Goal: Register for event/course

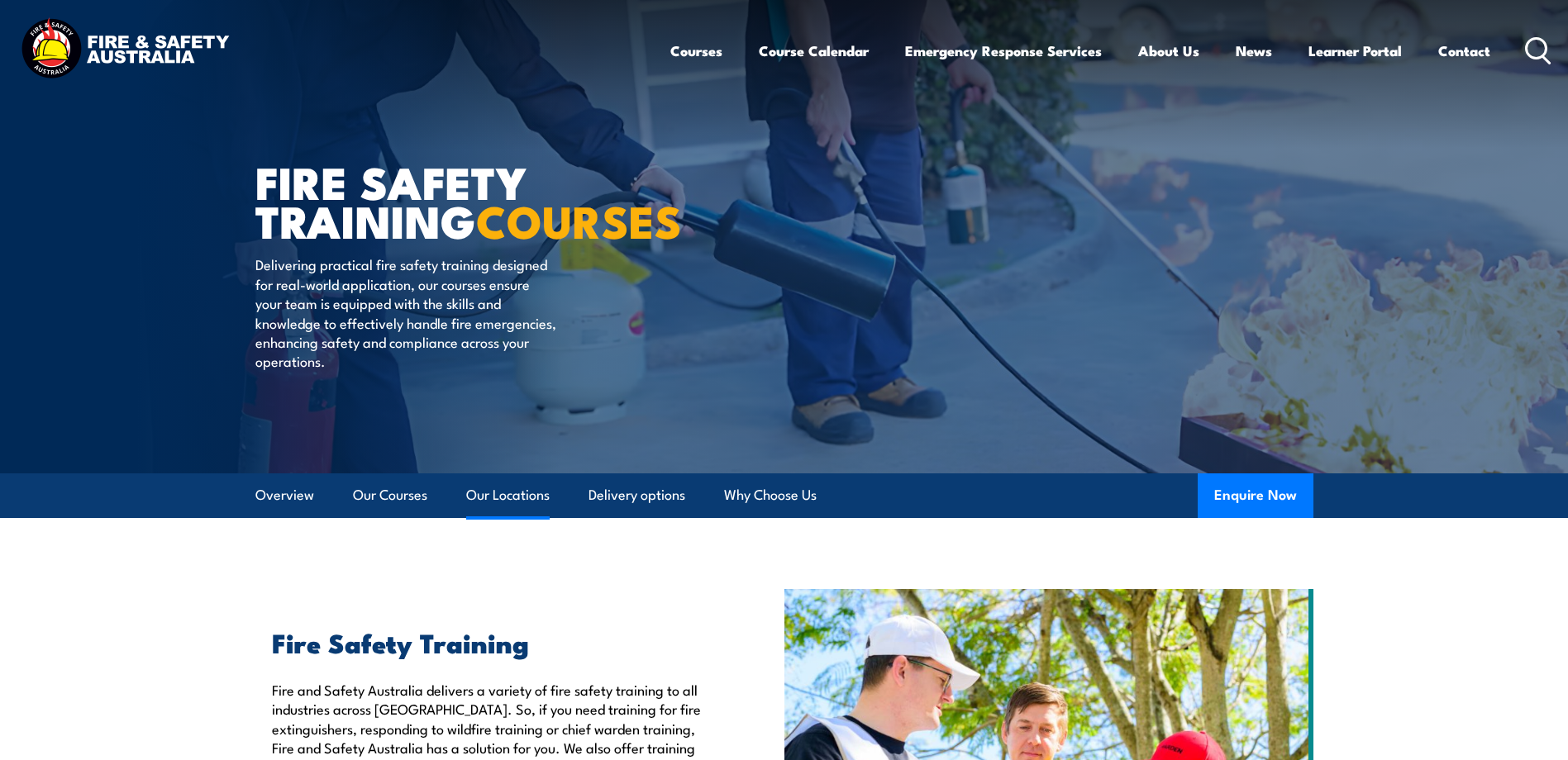
click at [497, 490] on link "Our Locations" at bounding box center [508, 495] width 84 height 44
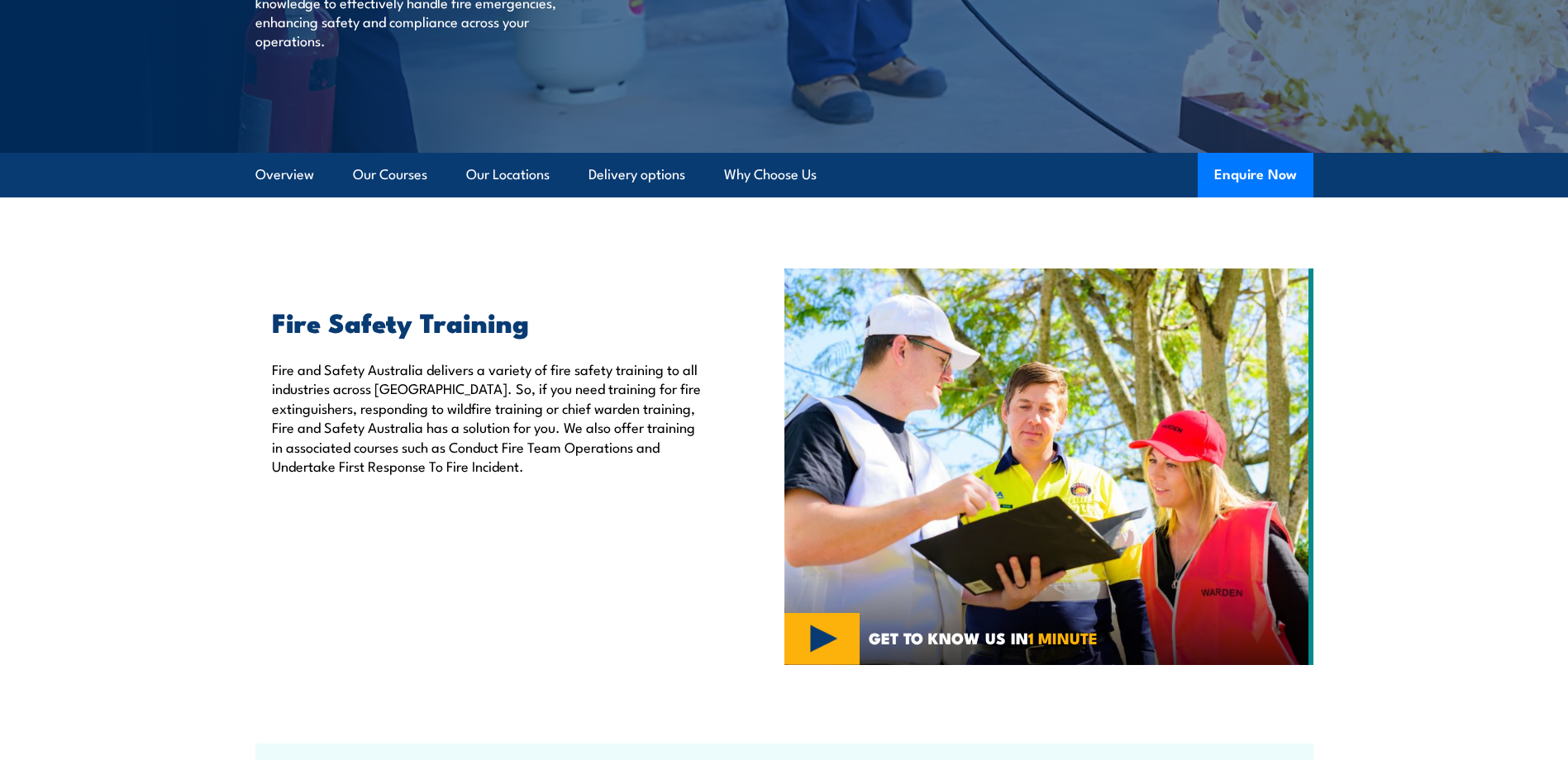
scroll to position [331, 0]
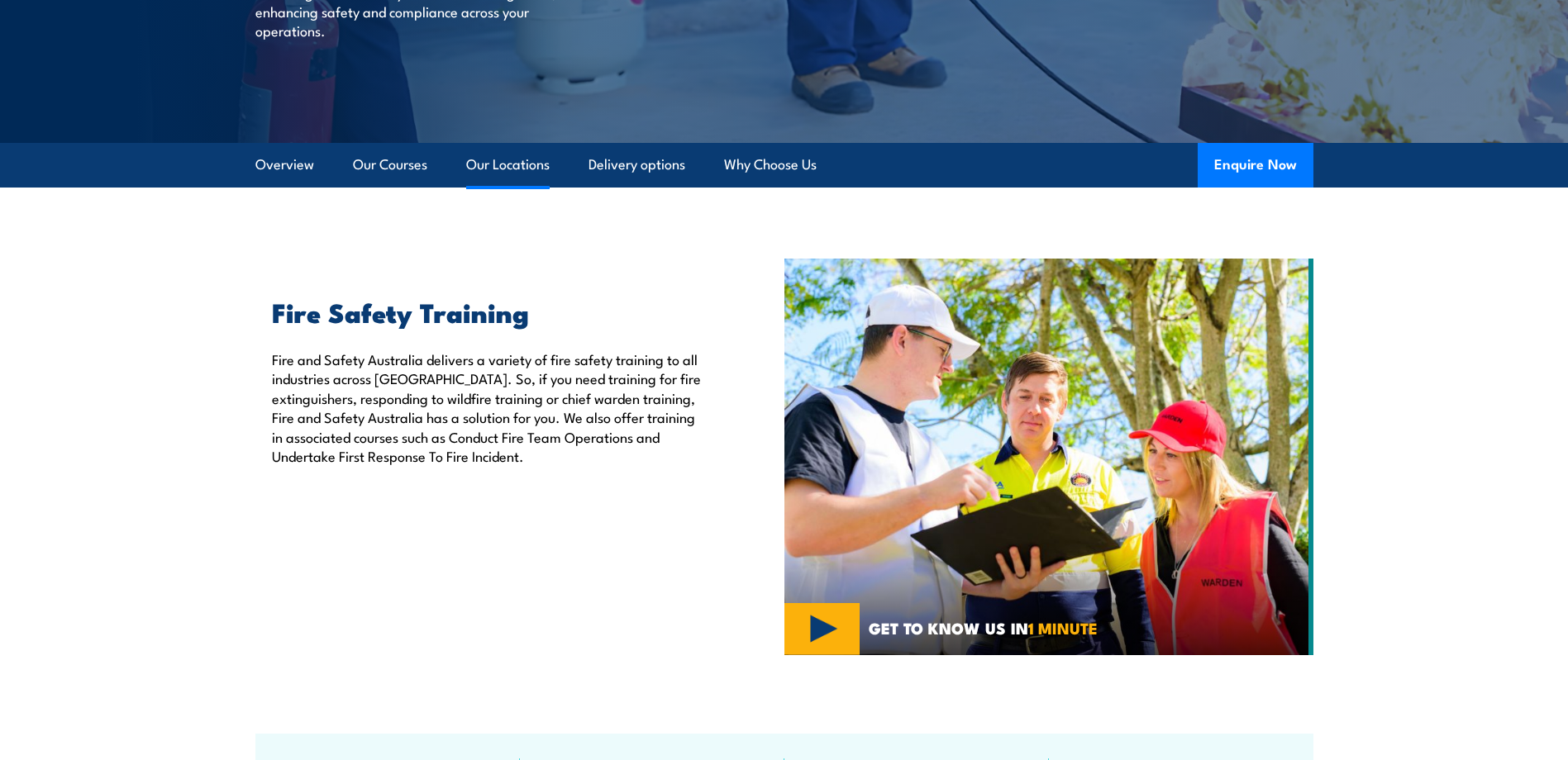
click at [500, 162] on link "Our Locations" at bounding box center [508, 165] width 84 height 44
click at [519, 166] on link "Our Locations" at bounding box center [508, 165] width 84 height 44
click at [636, 160] on link "Delivery options" at bounding box center [637, 165] width 96 height 44
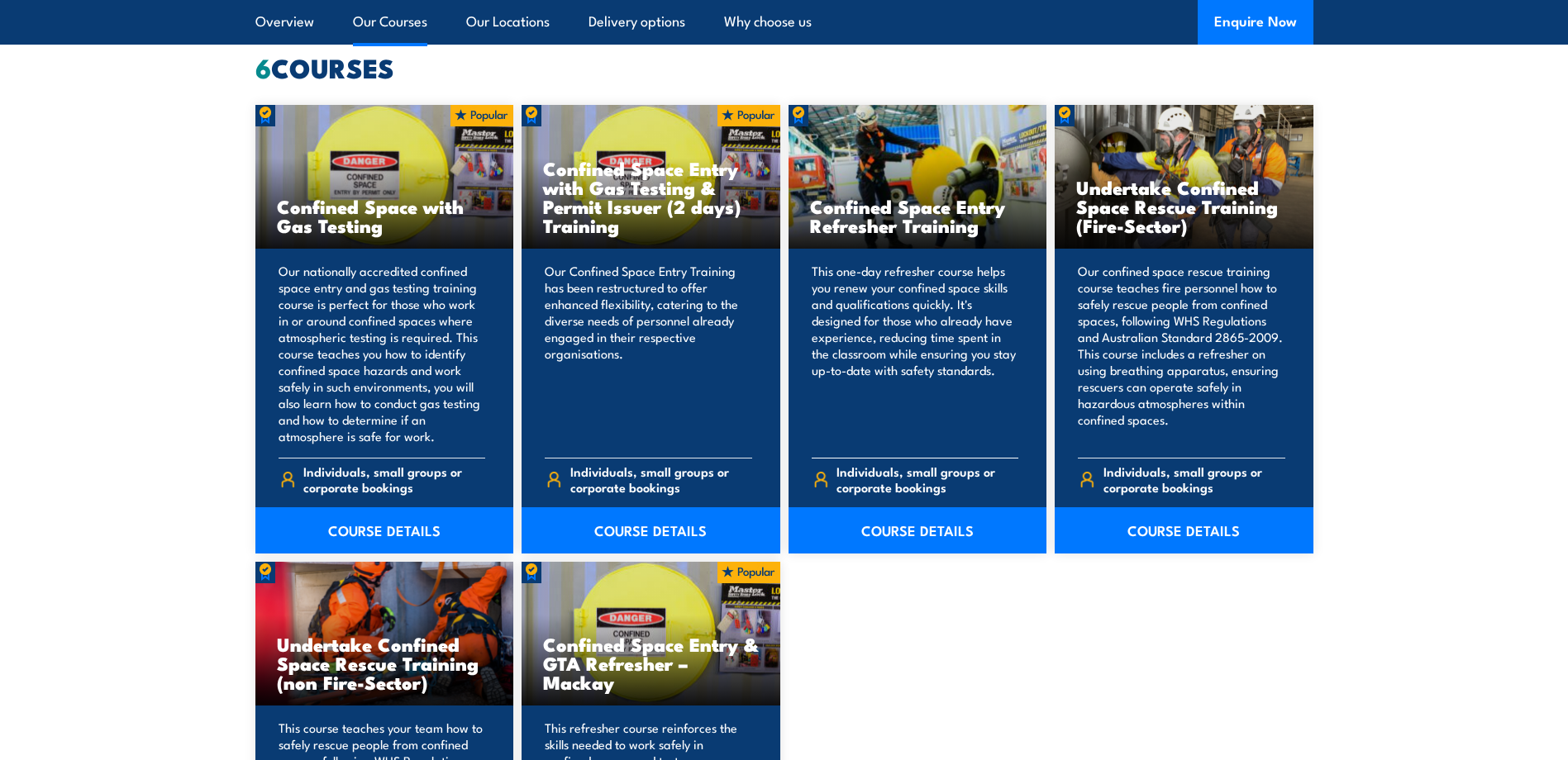
scroll to position [1322, 0]
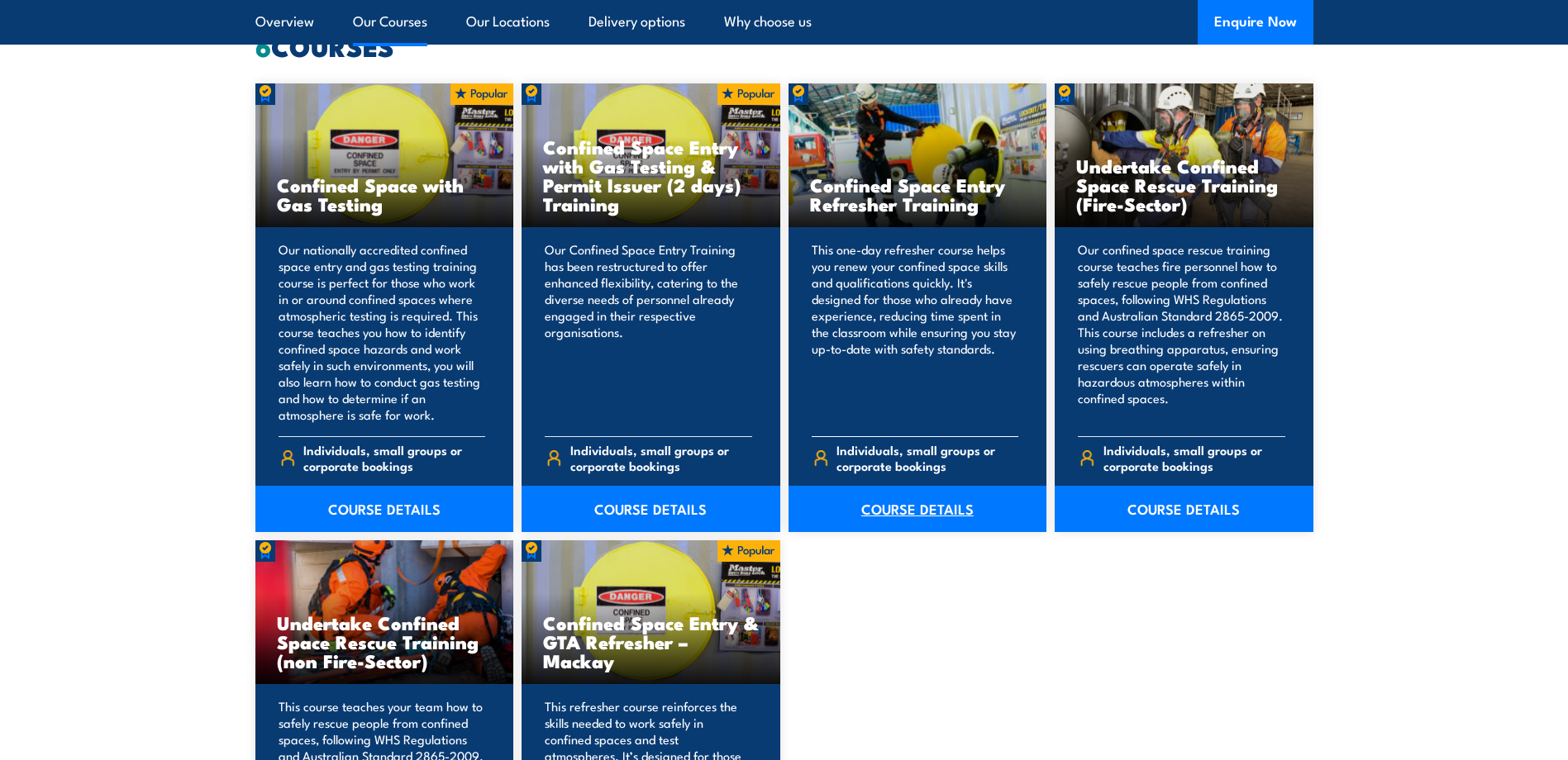
click at [899, 510] on link "COURSE DETAILS" at bounding box center [917, 508] width 259 height 46
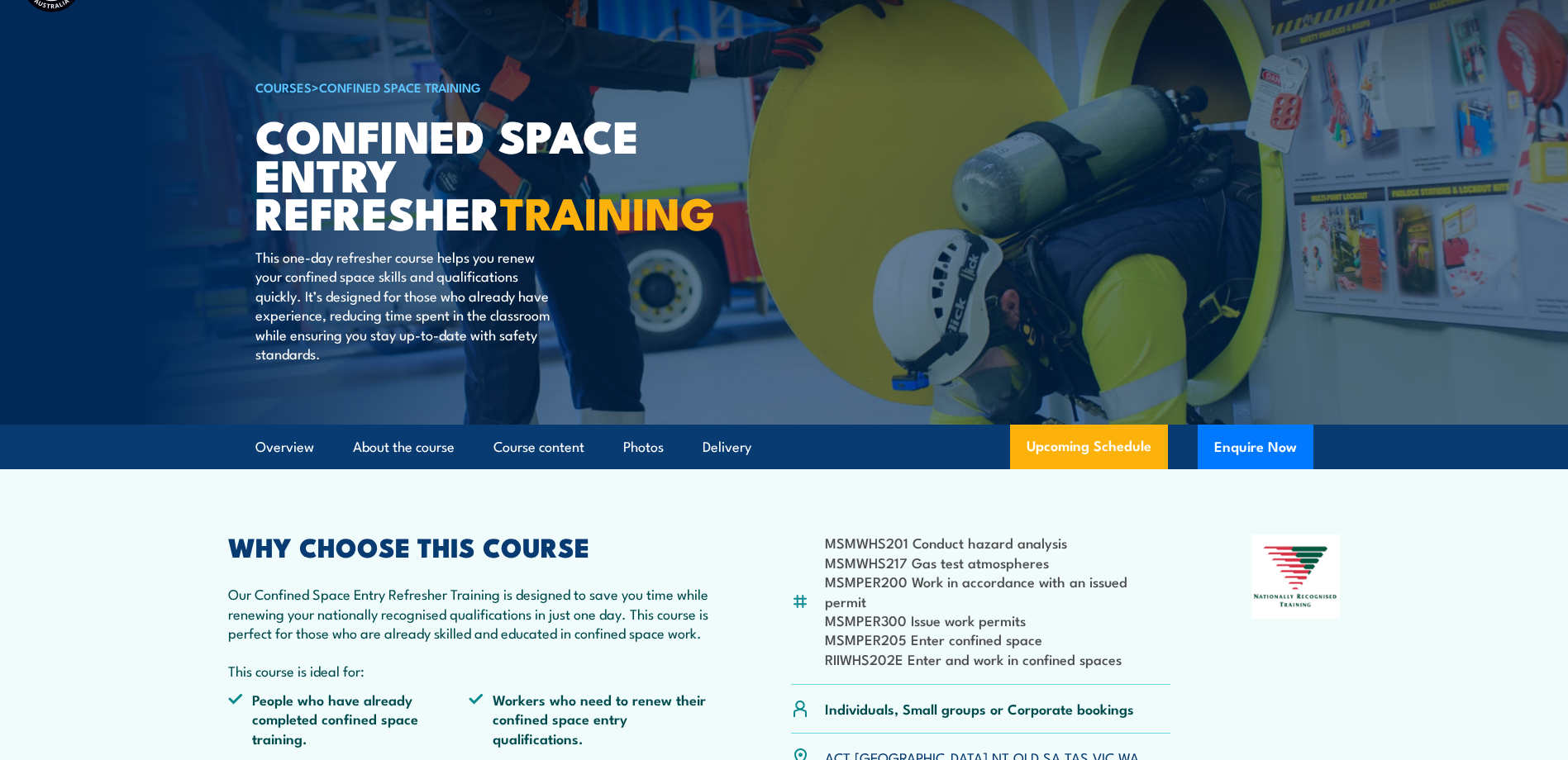
scroll to position [165, 0]
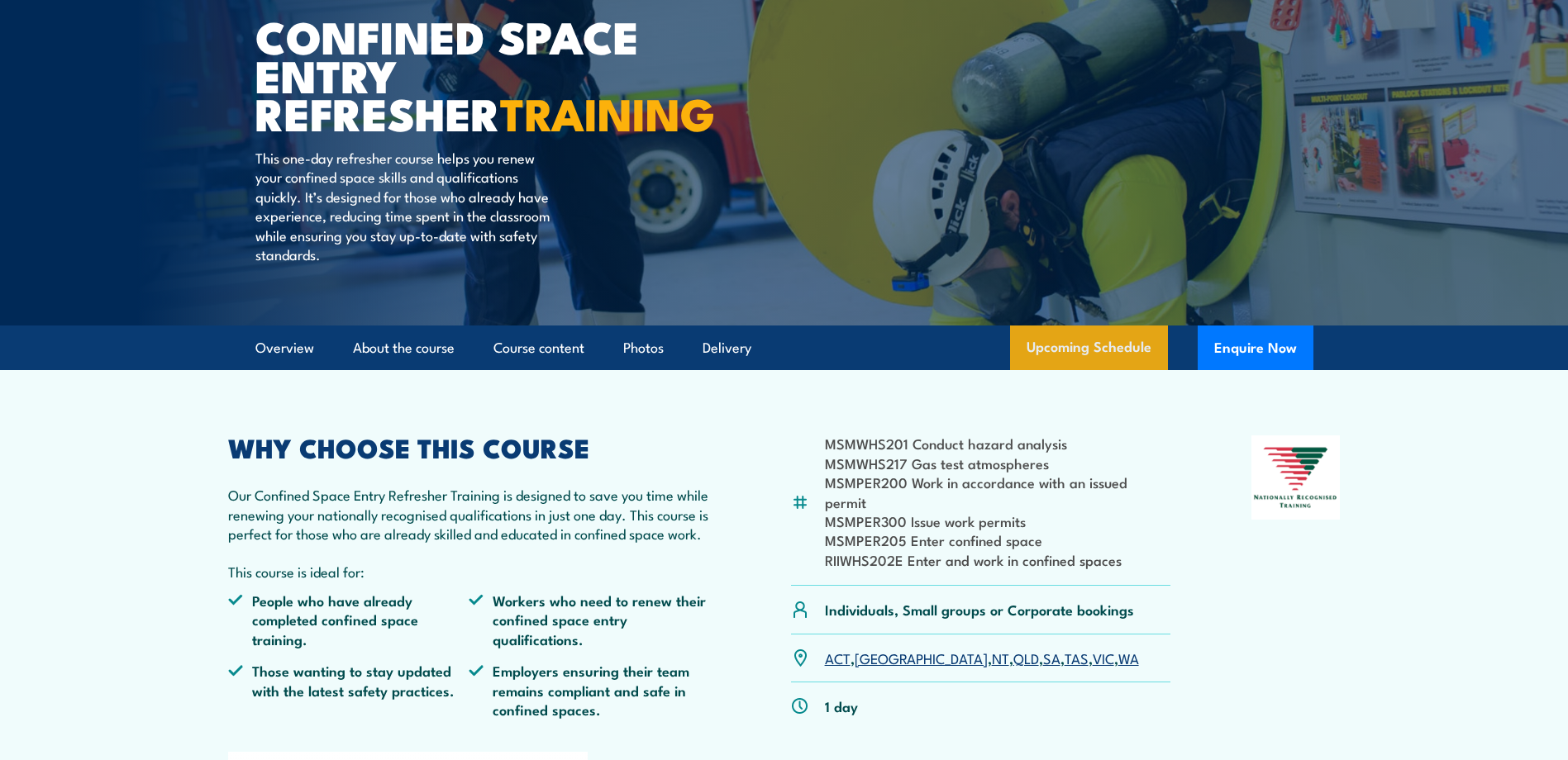
click at [1096, 352] on link "Upcoming Schedule" at bounding box center [1088, 347] width 158 height 44
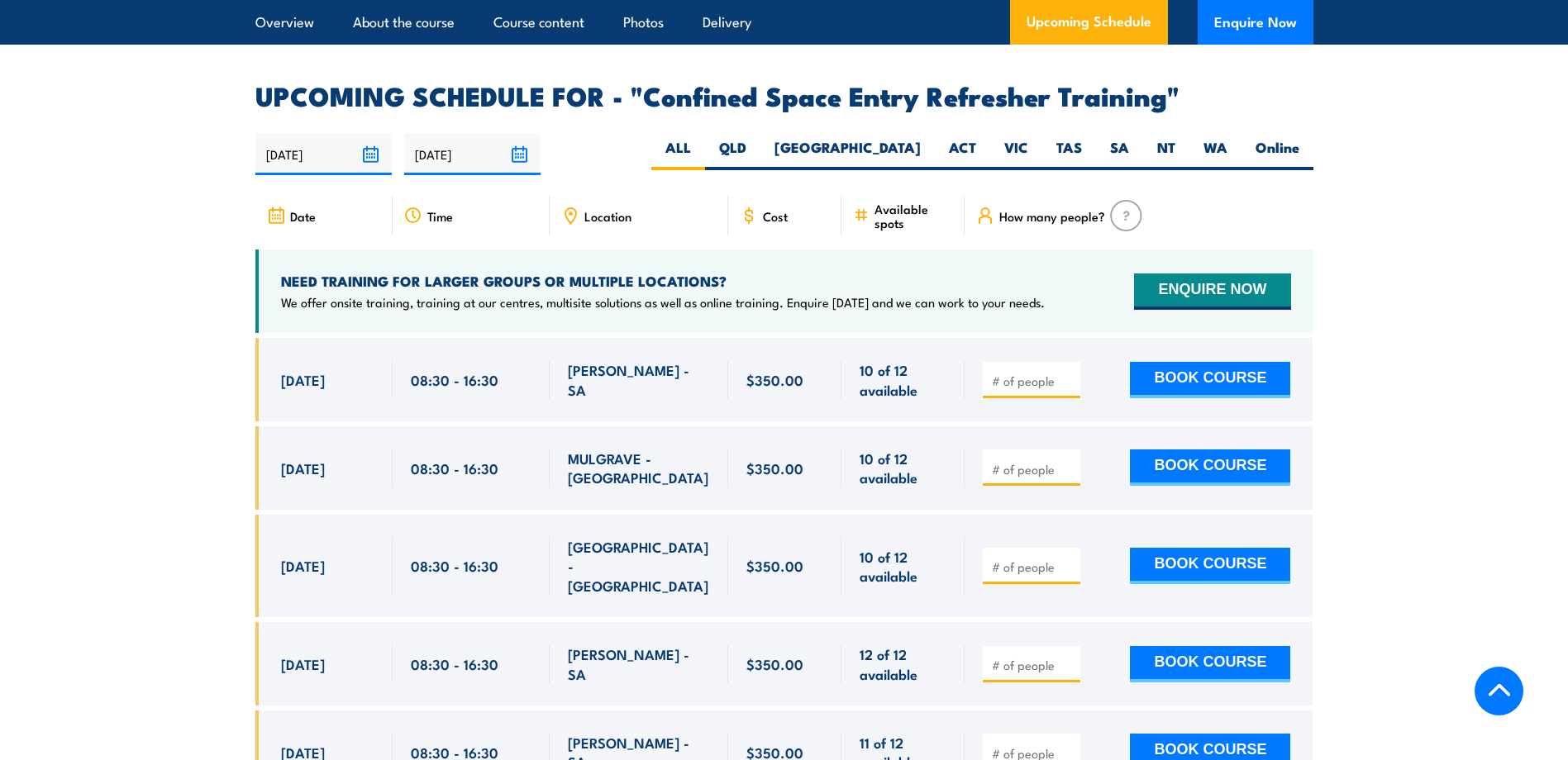
scroll to position [2682, 0]
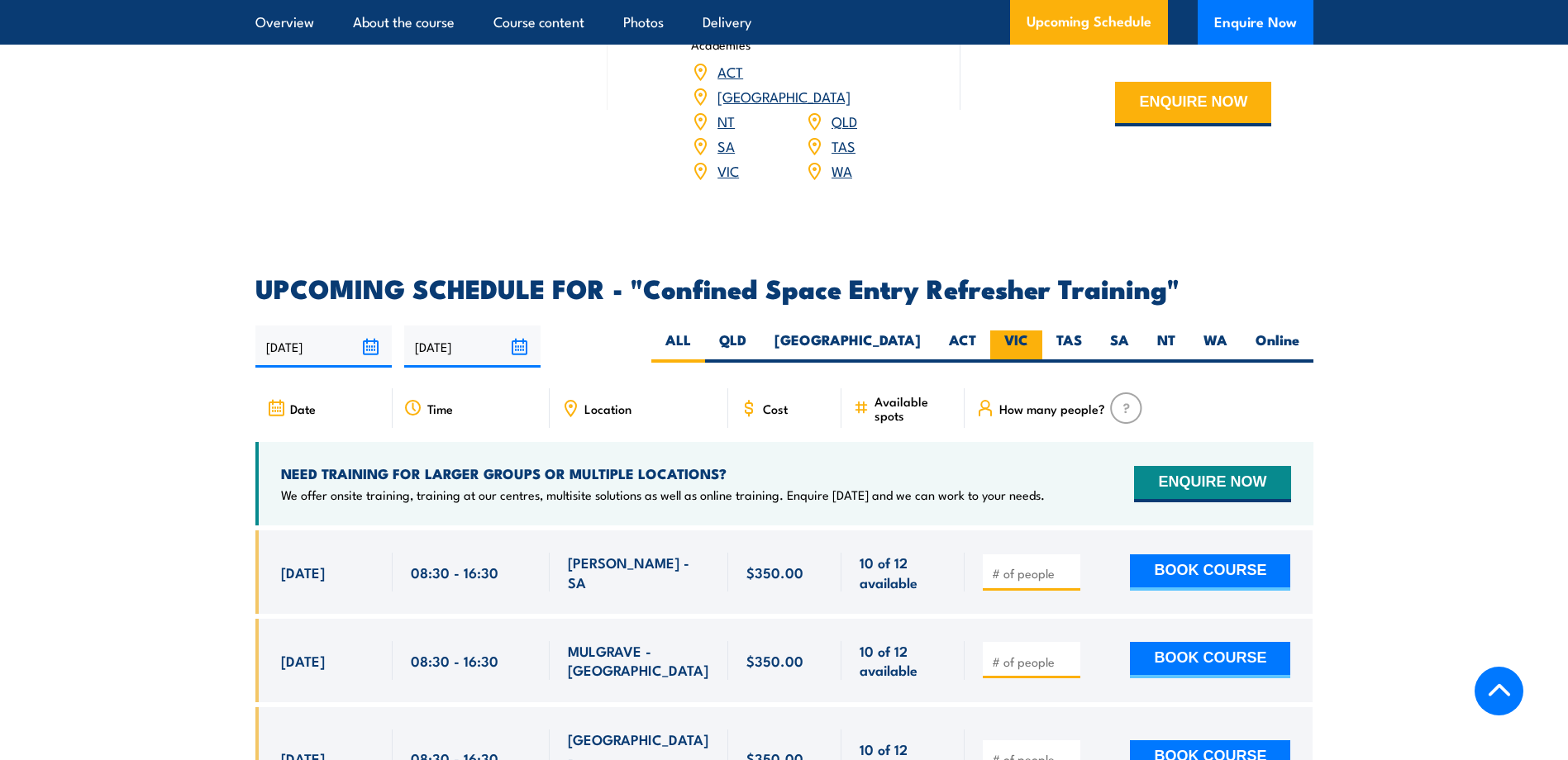
click at [1024, 331] on label "VIC" at bounding box center [1016, 347] width 52 height 32
click at [1028, 331] on input "VIC" at bounding box center [1033, 336] width 11 height 11
radio input "true"
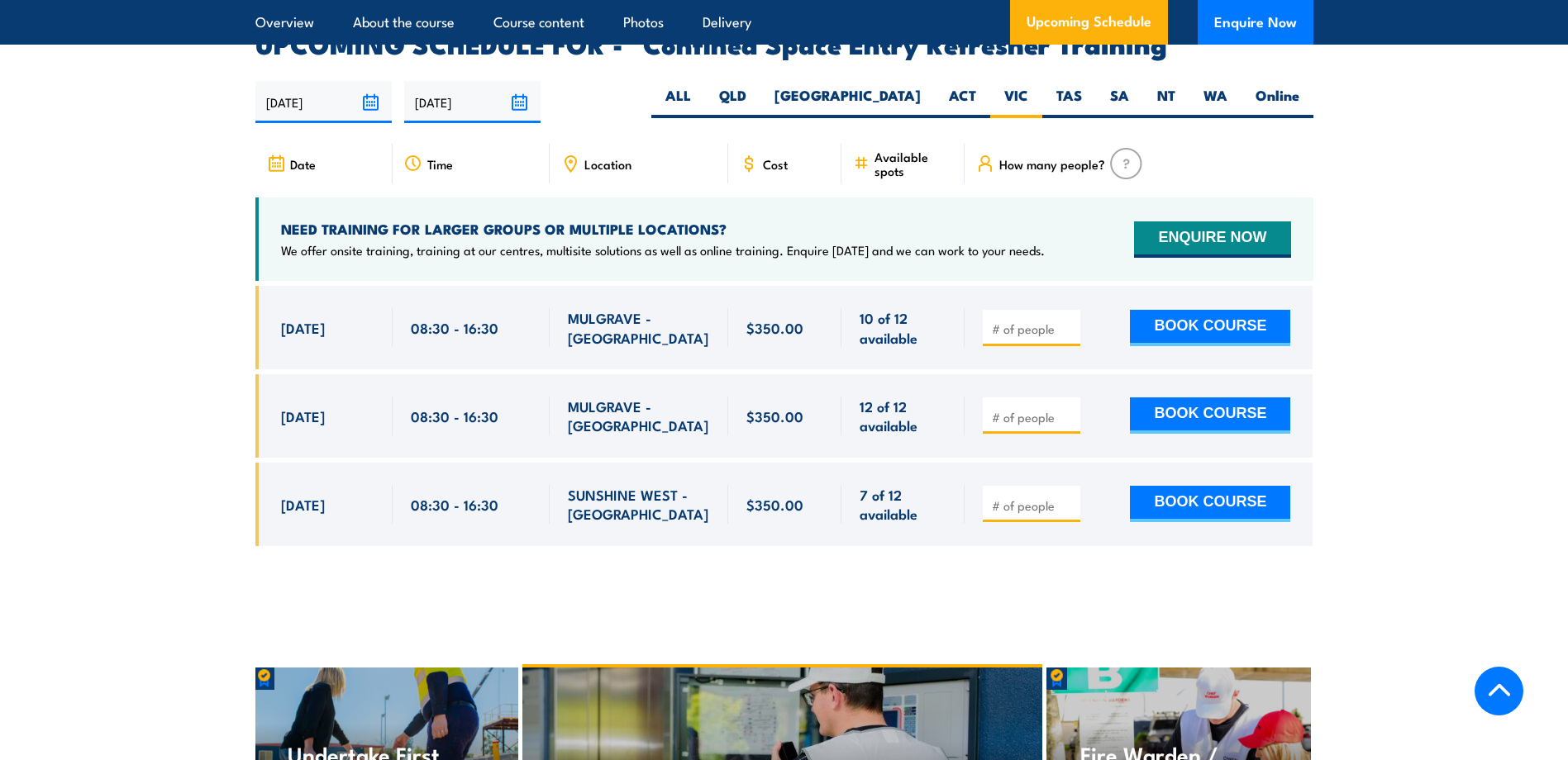
scroll to position [2930, 0]
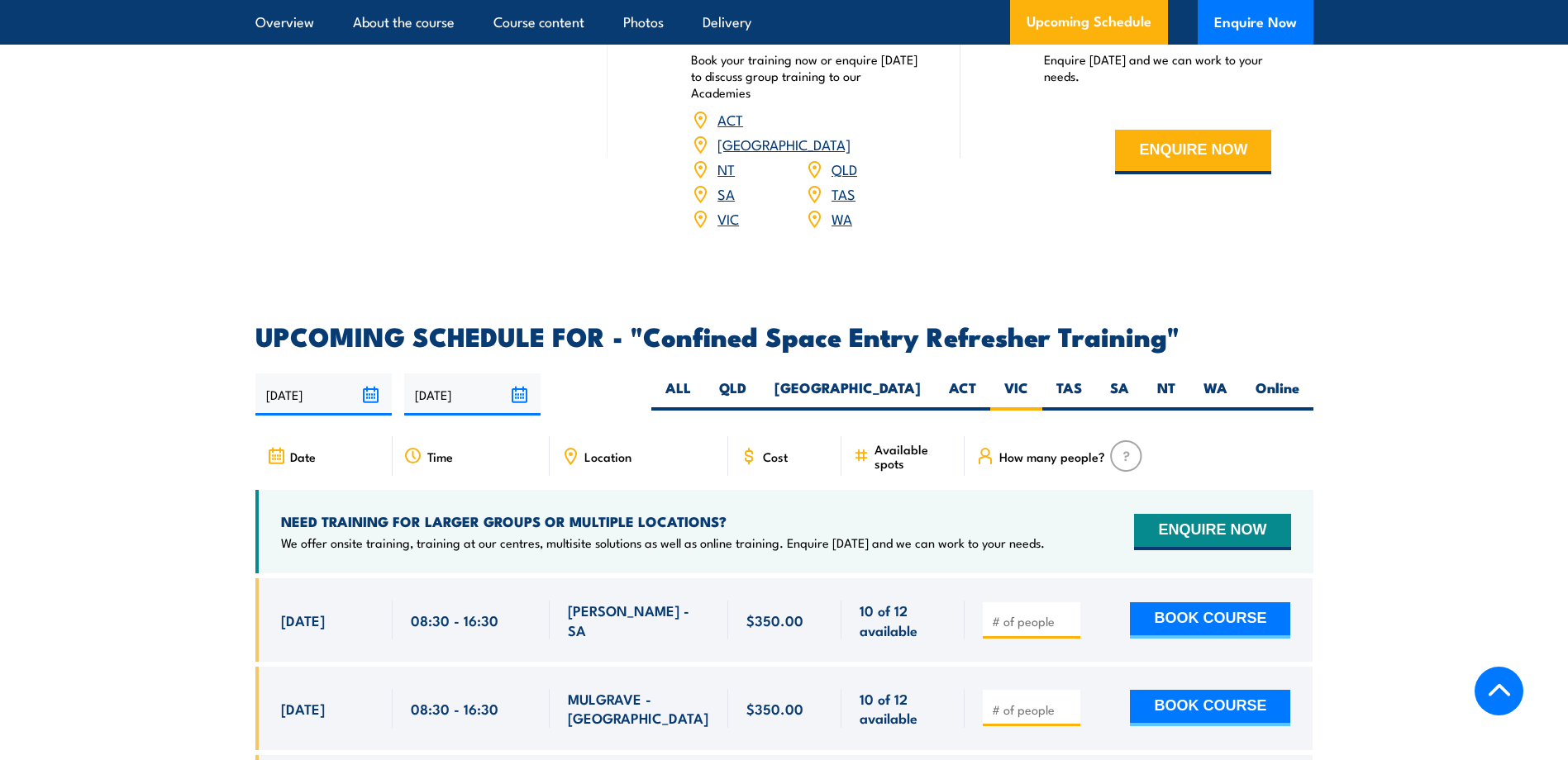
scroll to position [2682, 0]
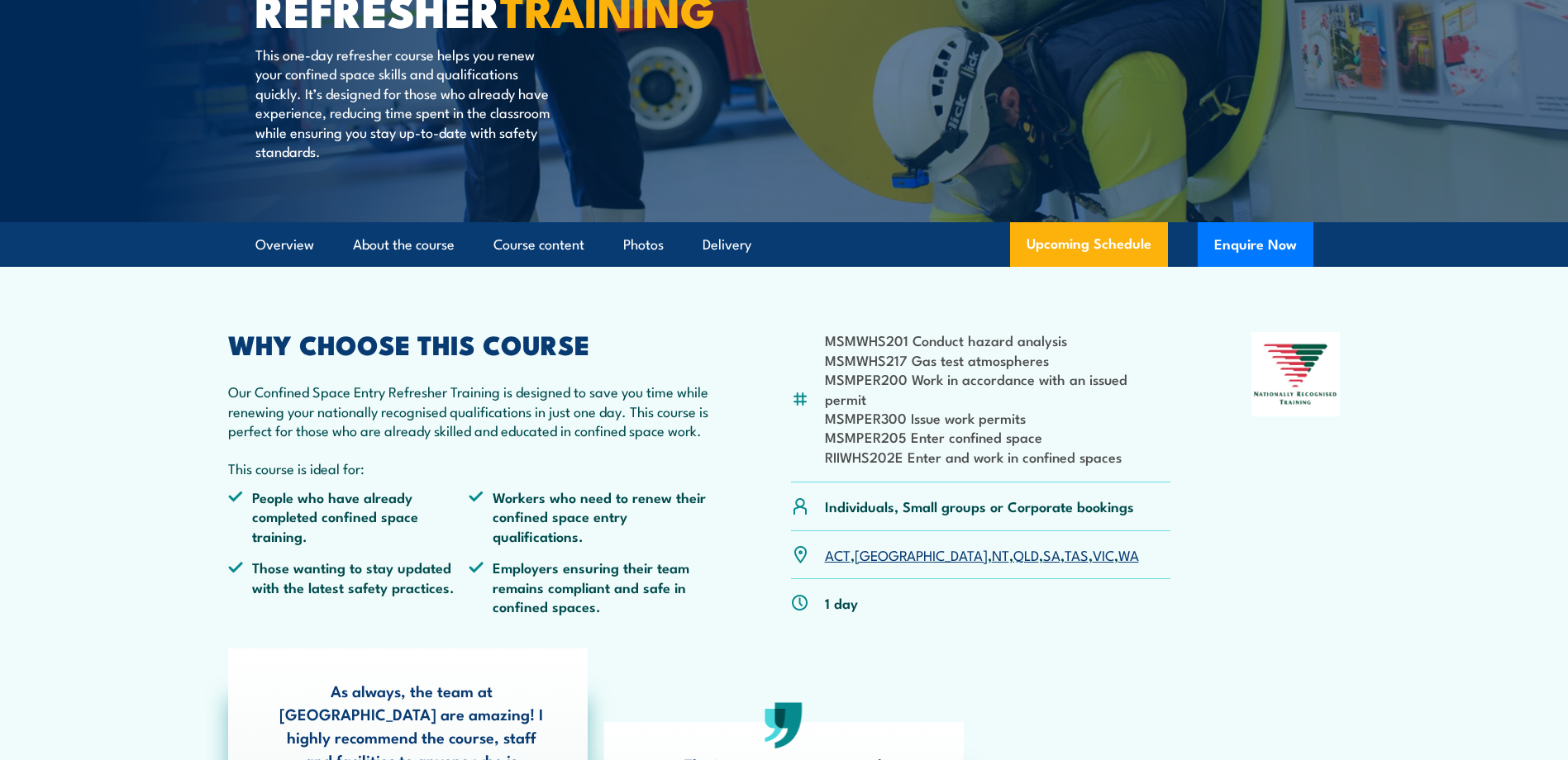
scroll to position [165, 0]
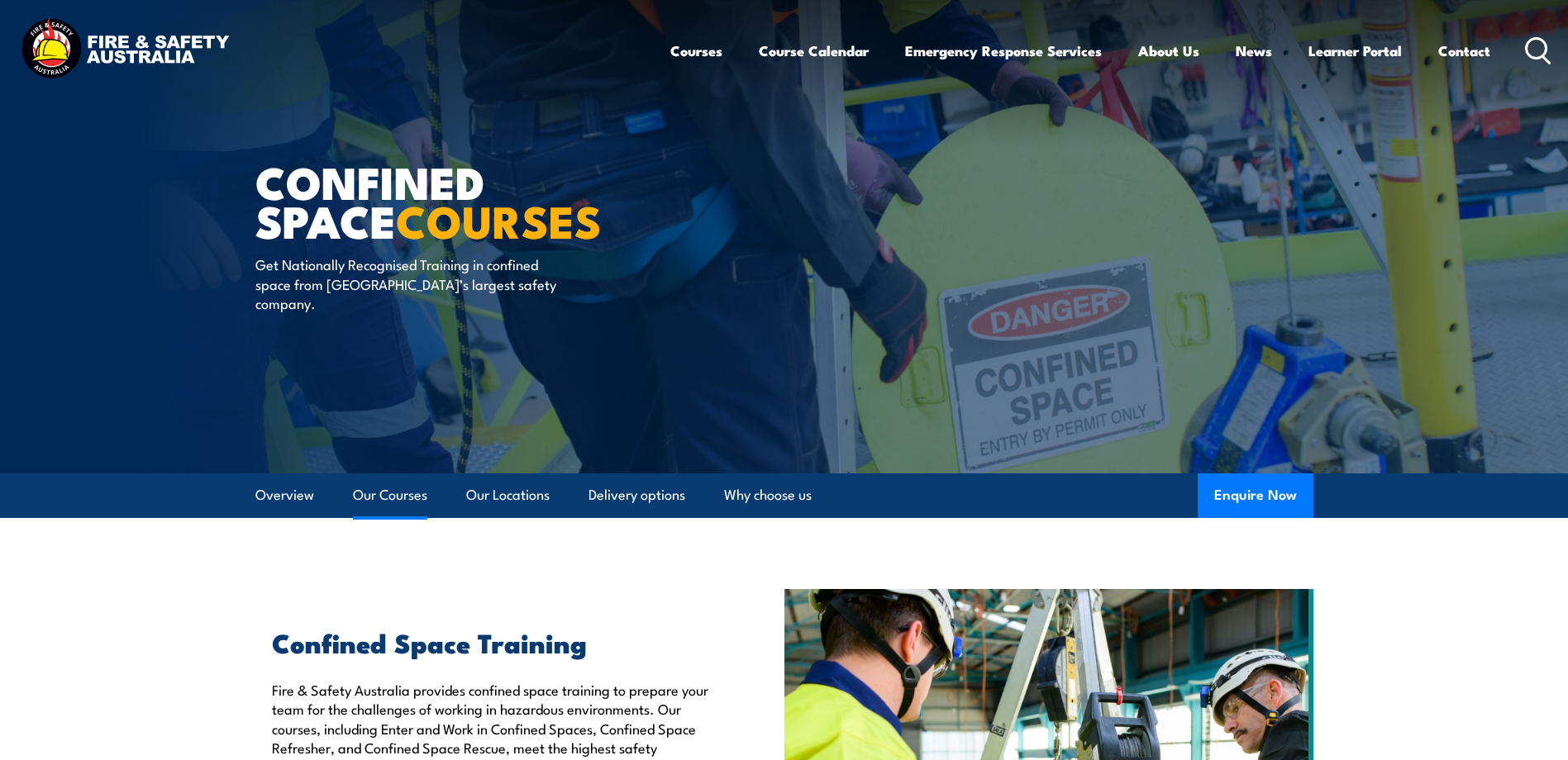
click at [371, 493] on link "Our Courses" at bounding box center [390, 495] width 74 height 44
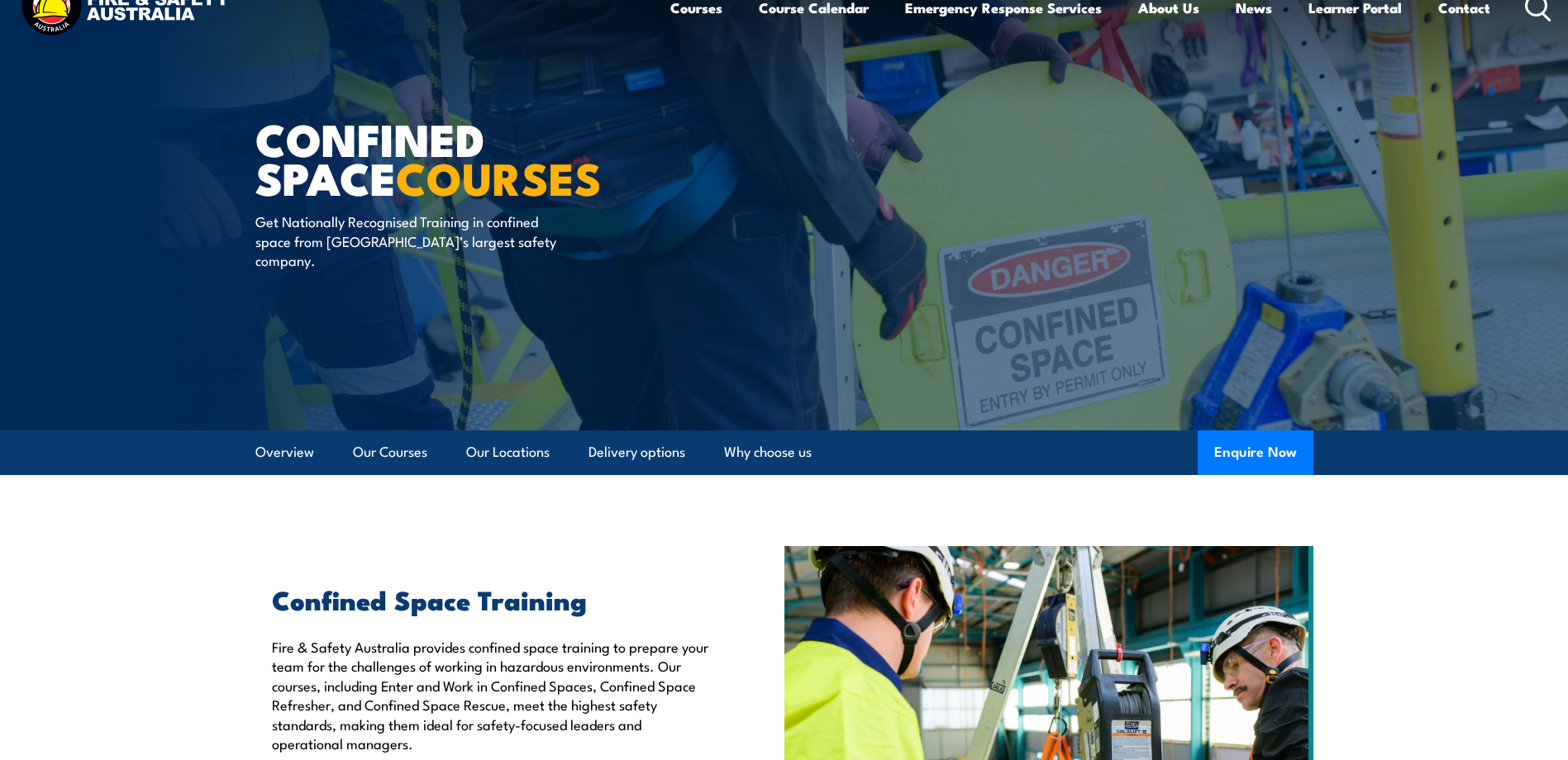
scroll to position [14, 0]
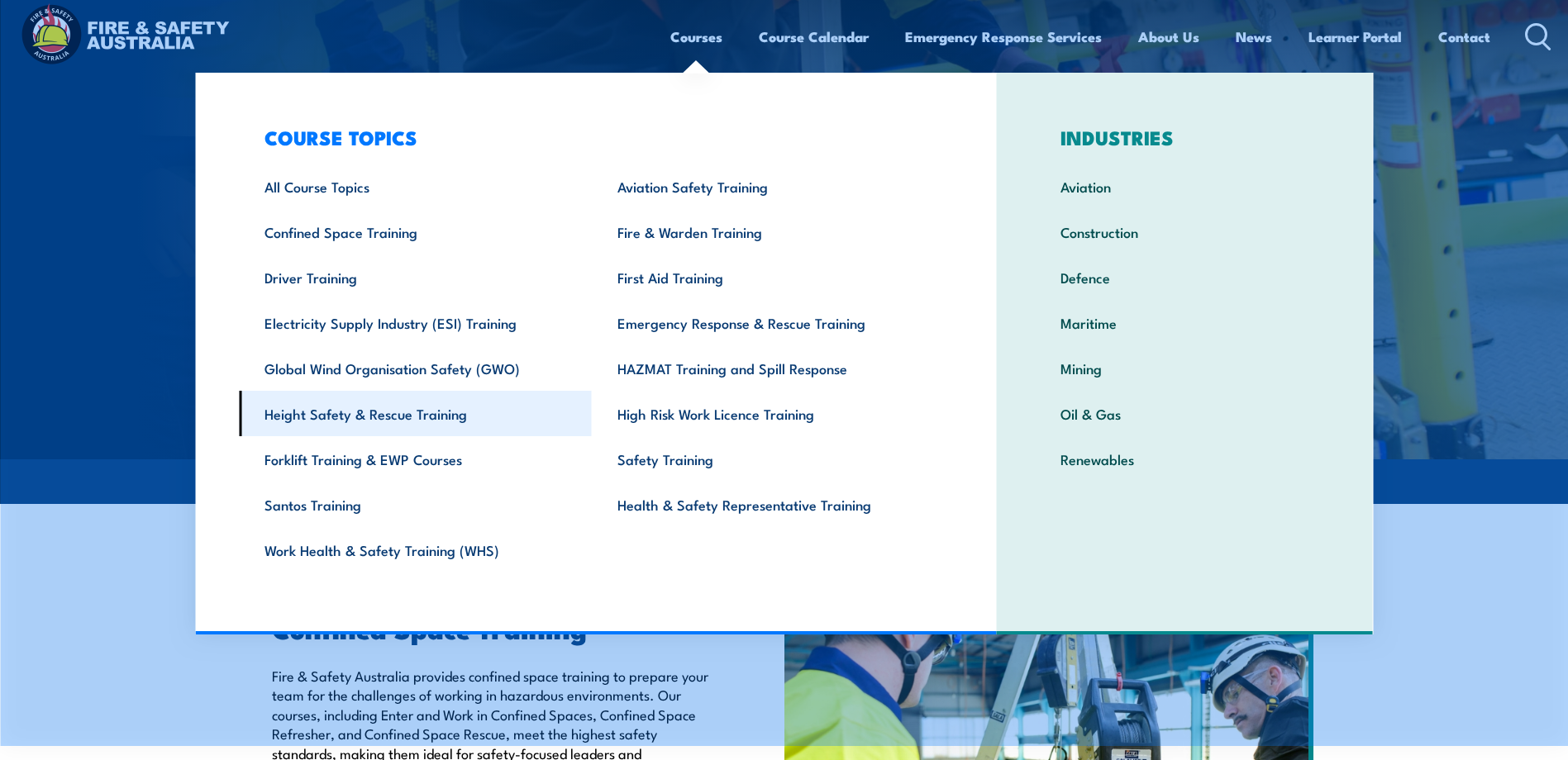
click at [345, 414] on link "Height Safety & Rescue Training" at bounding box center [415, 414] width 353 height 45
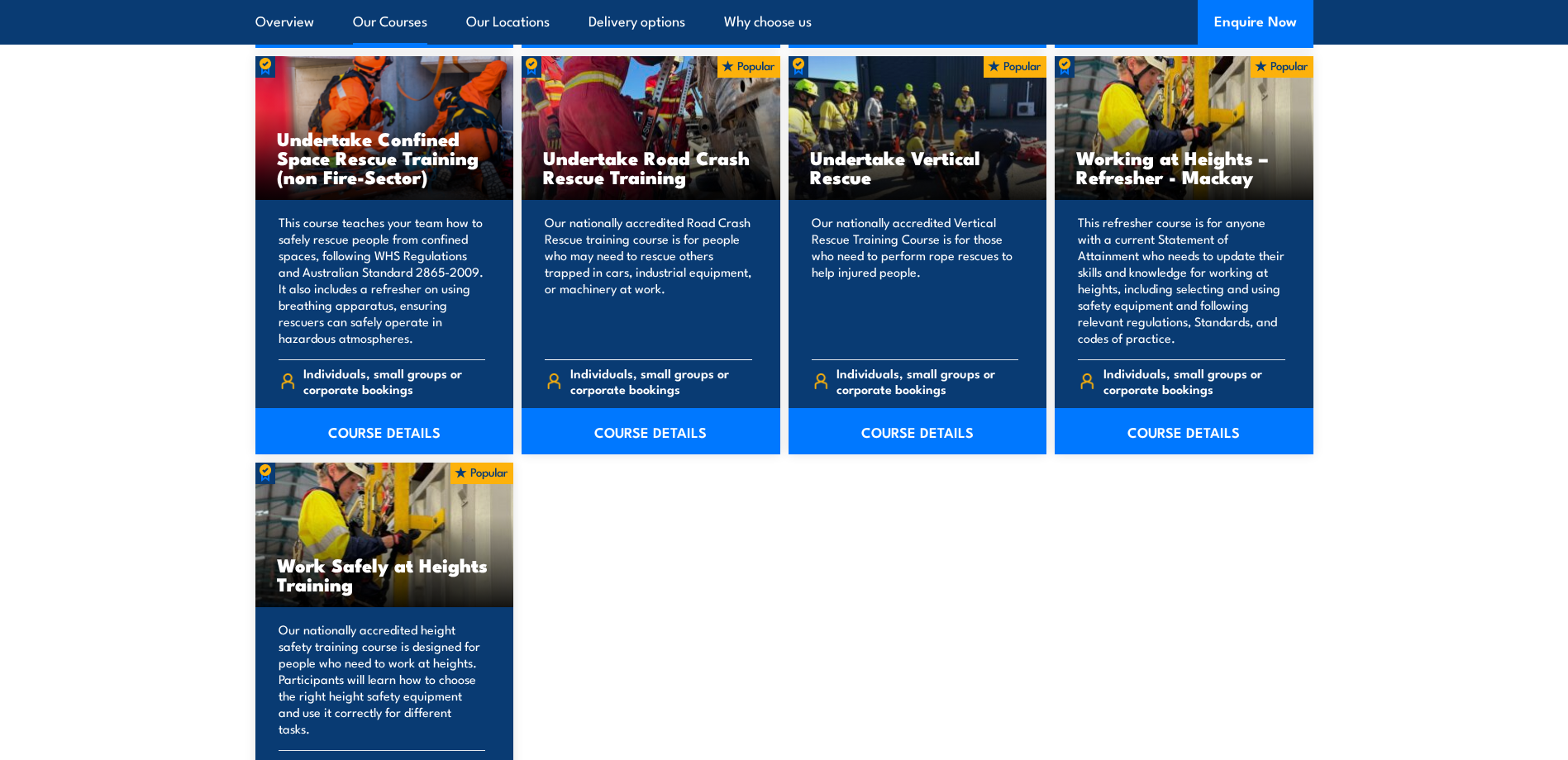
scroll to position [1818, 0]
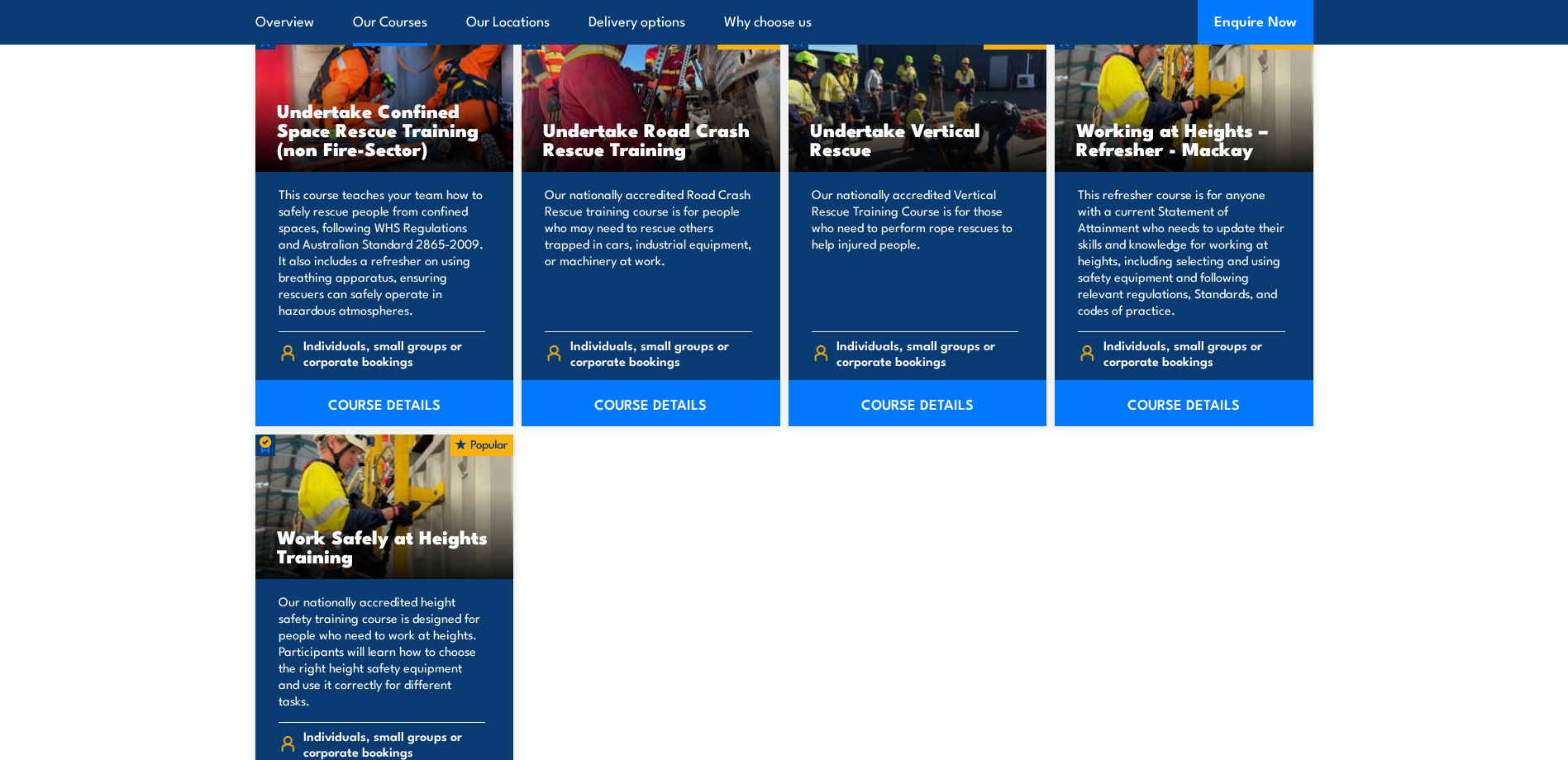
click at [353, 540] on h3 "Work Safely at Heights Training" at bounding box center [384, 546] width 215 height 38
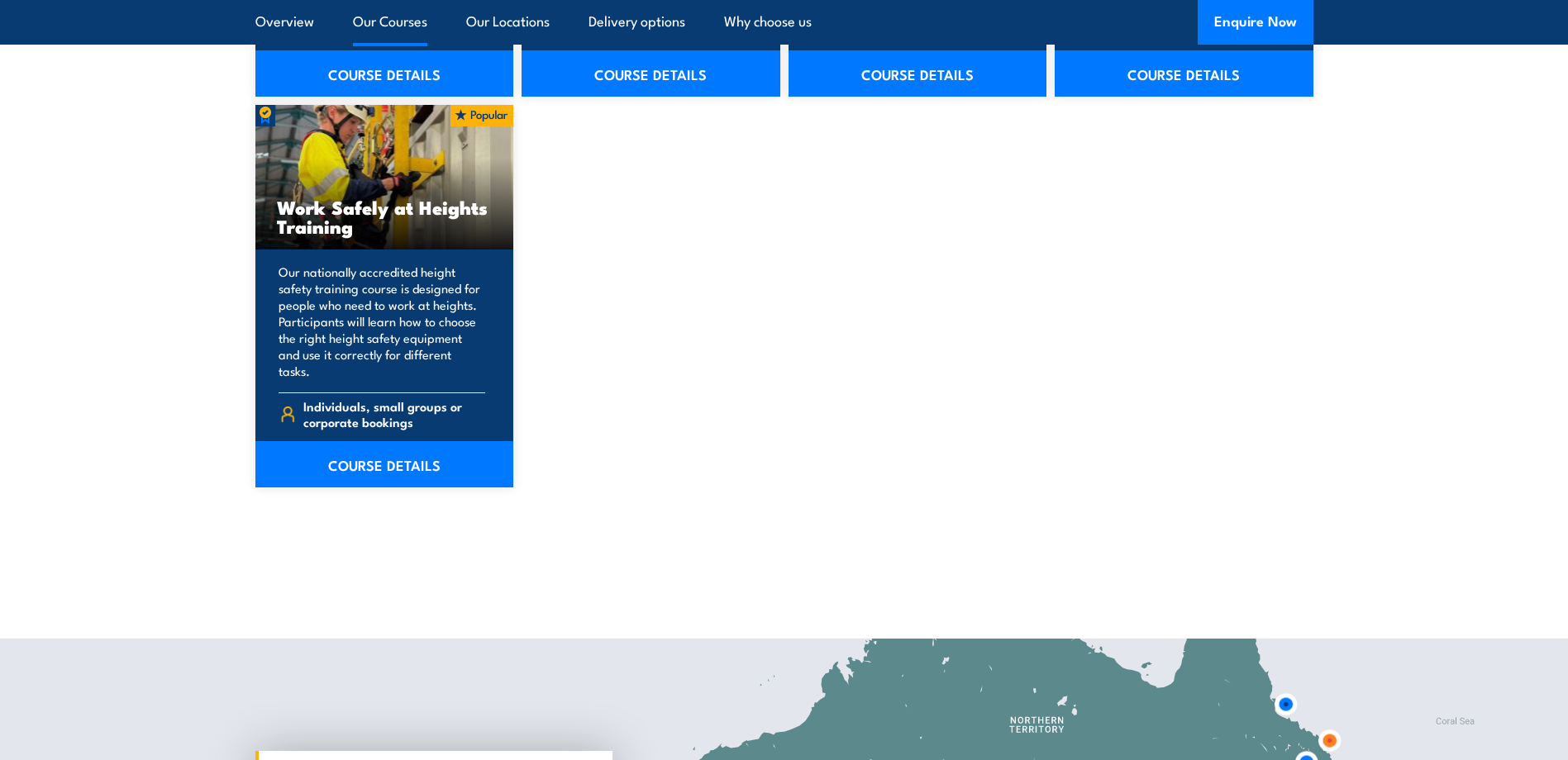
scroll to position [2148, 0]
click at [394, 449] on link "COURSE DETAILS" at bounding box center [384, 463] width 259 height 46
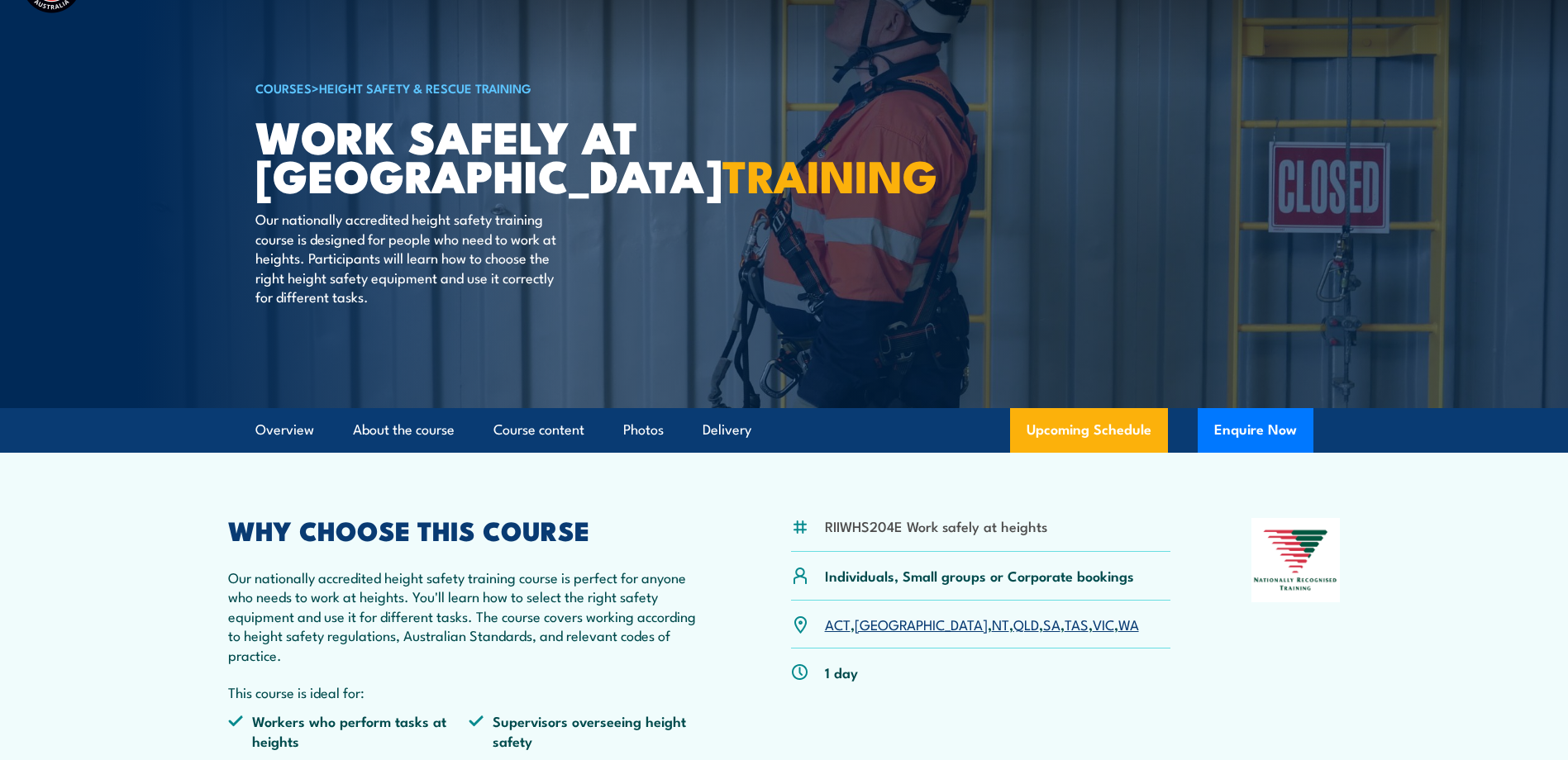
scroll to position [248, 0]
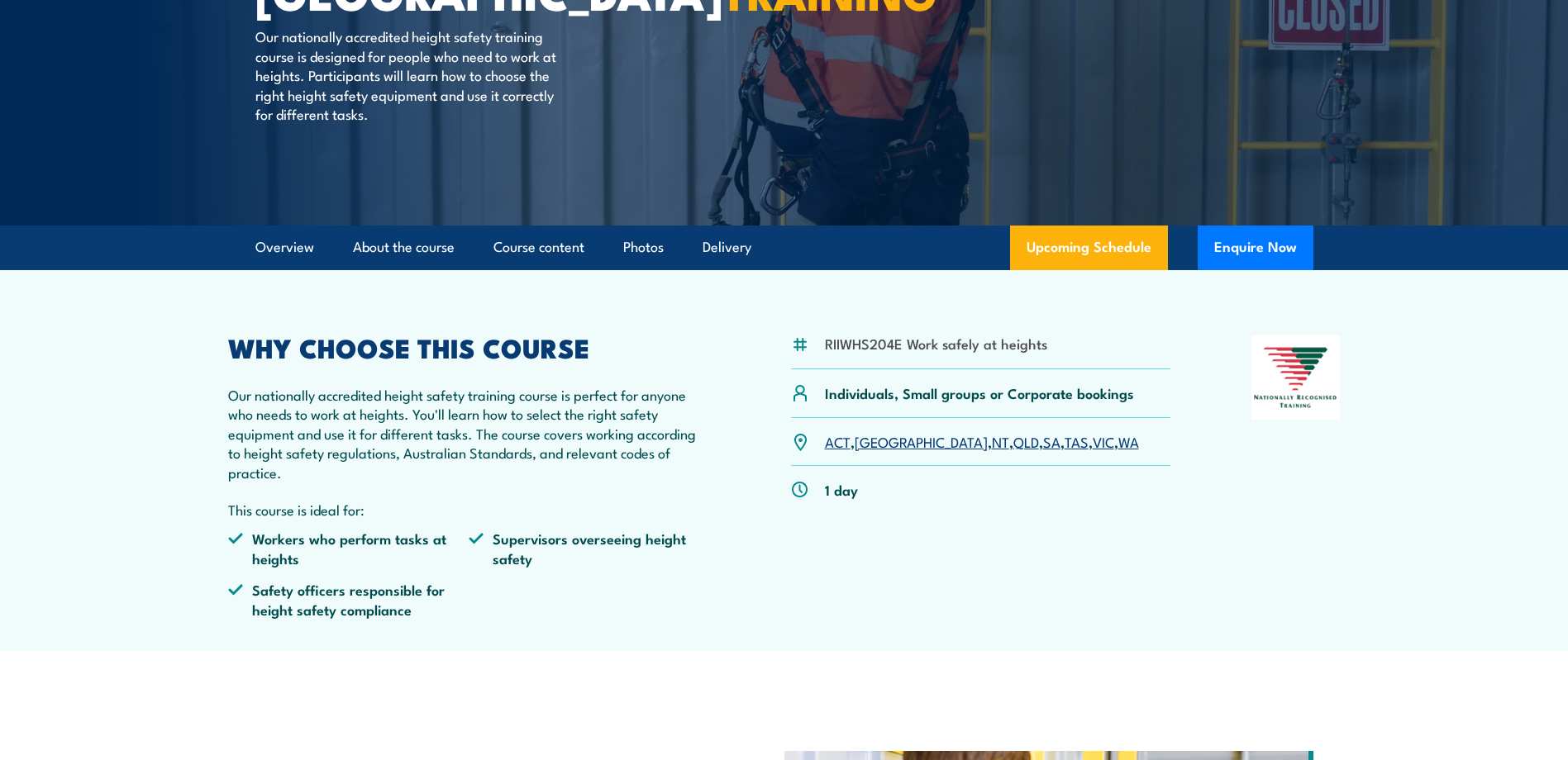
click at [1093, 442] on link "VIC" at bounding box center [1104, 441] width 22 height 20
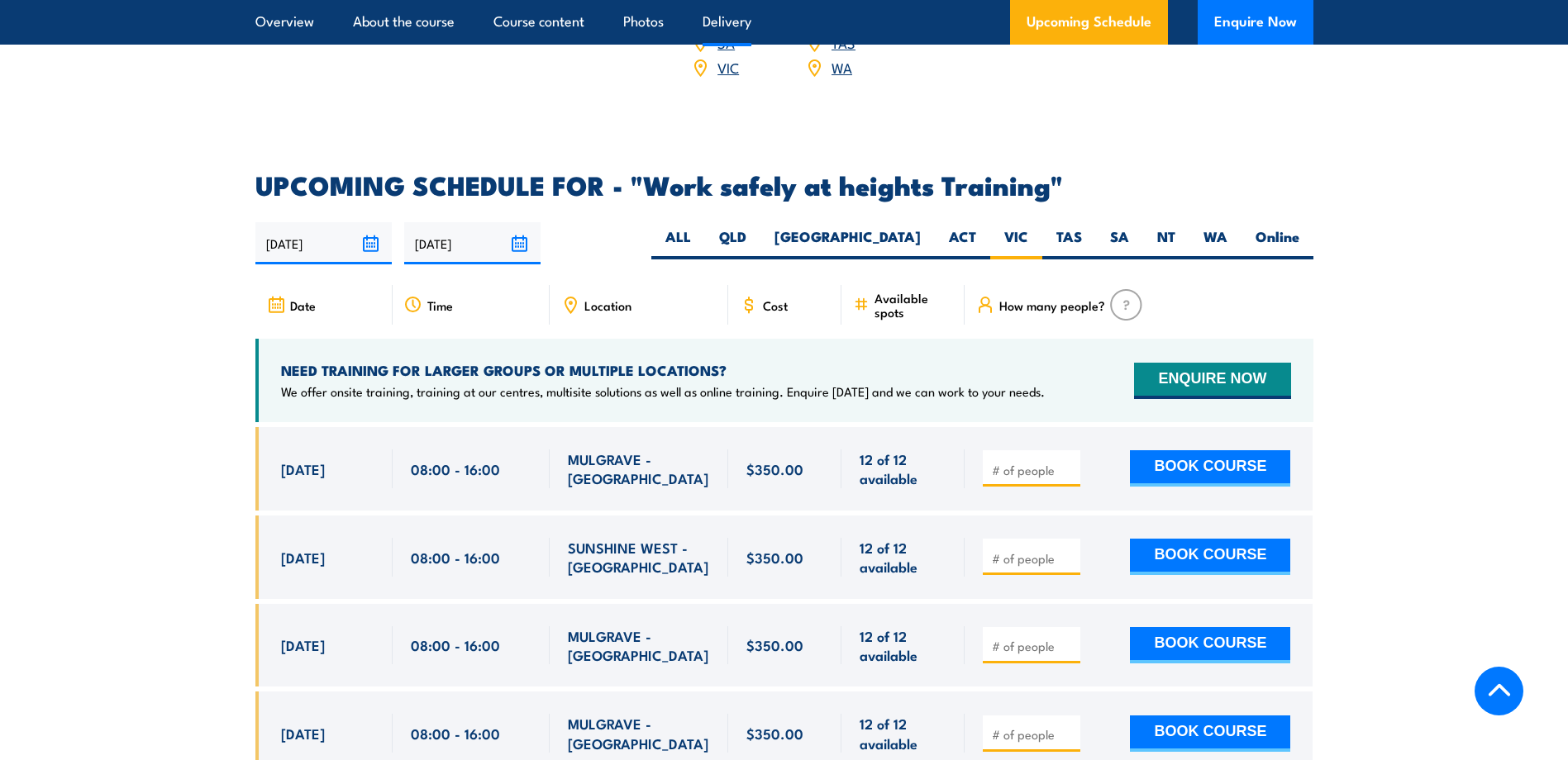
scroll to position [2629, 0]
